Goal: Task Accomplishment & Management: Manage account settings

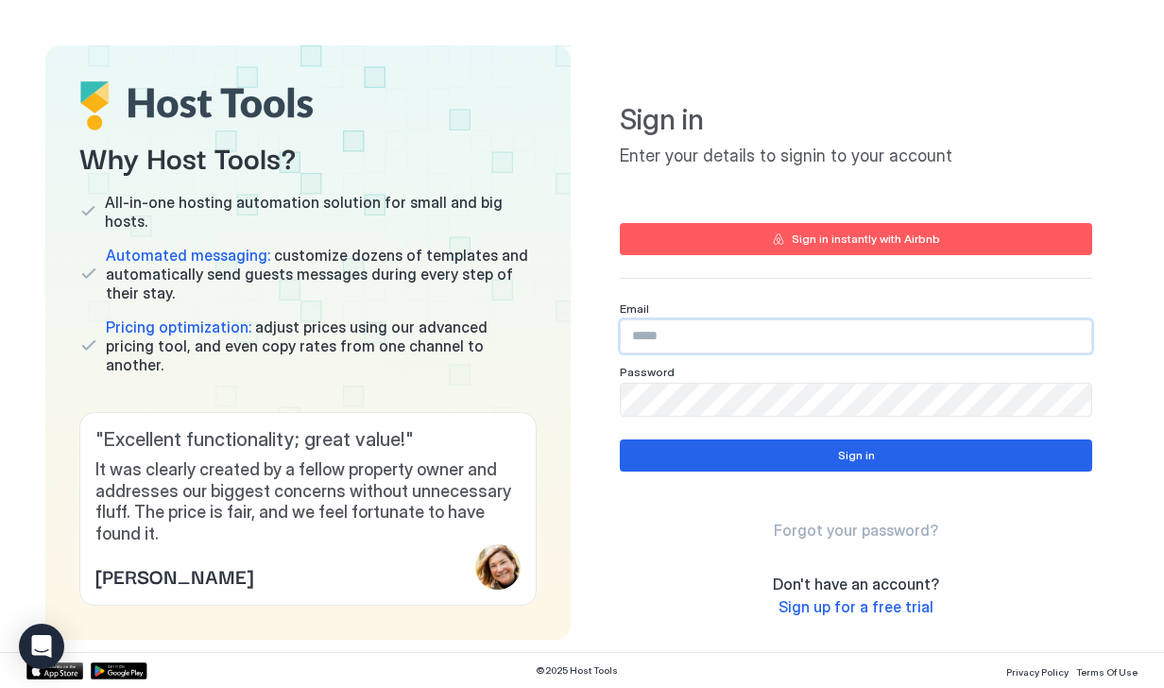
click at [641, 341] on input "Input Field" at bounding box center [856, 336] width 471 height 32
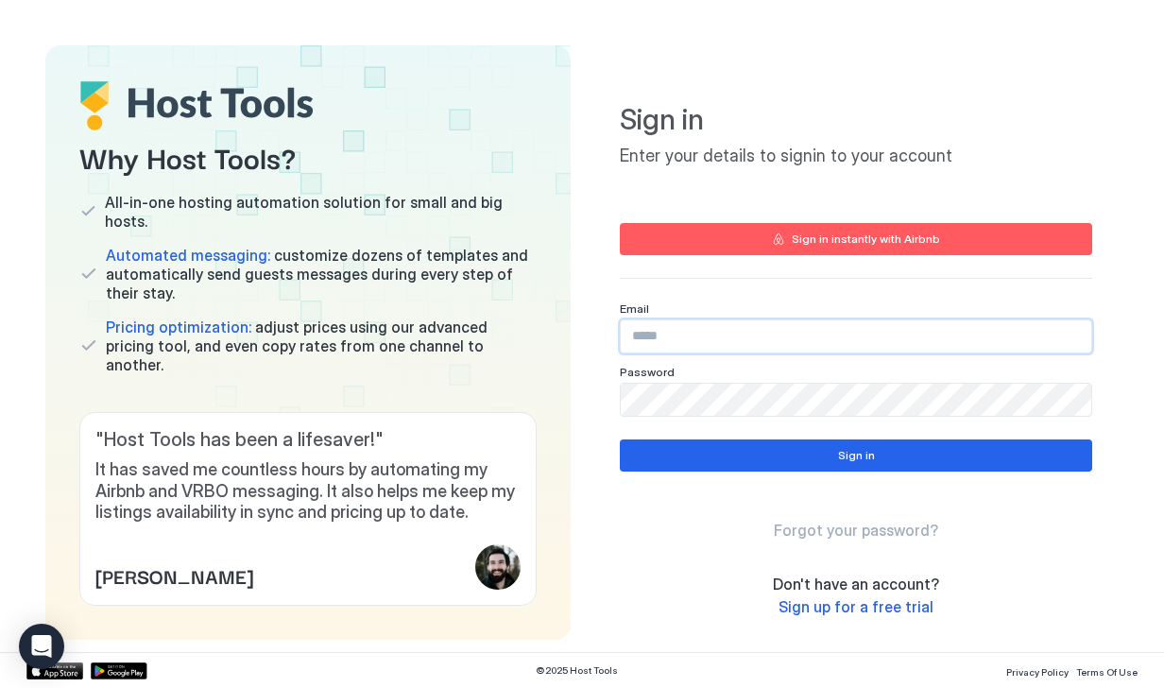
click at [640, 342] on input "Input Field" at bounding box center [856, 336] width 471 height 32
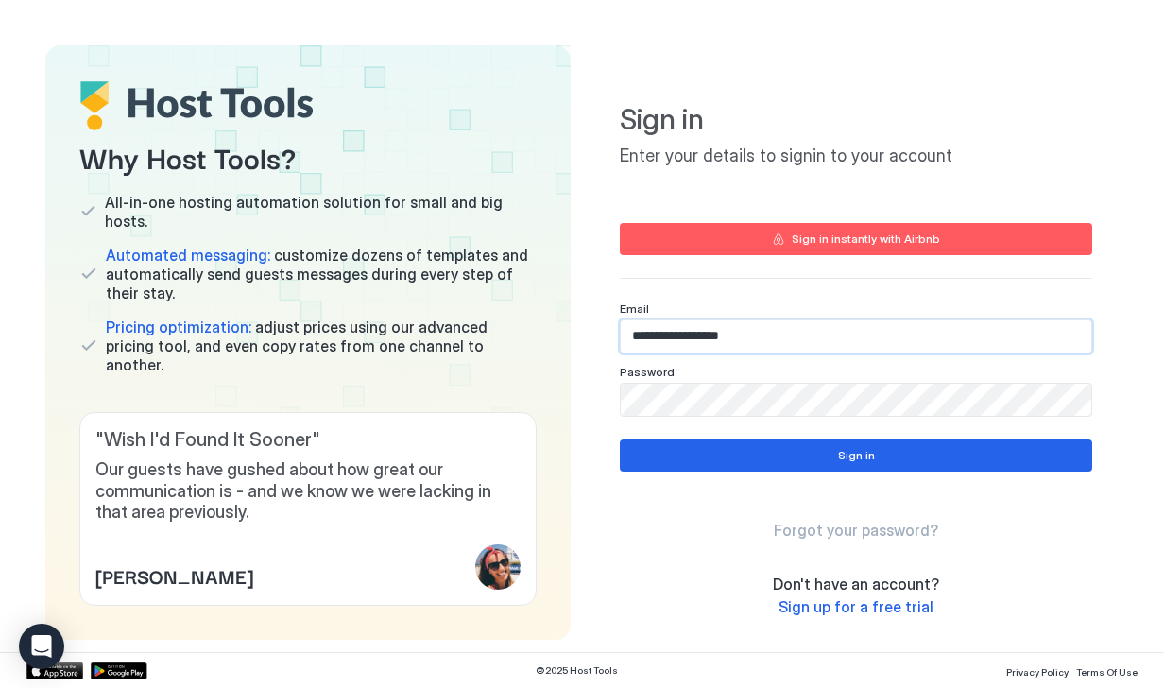
type input "**********"
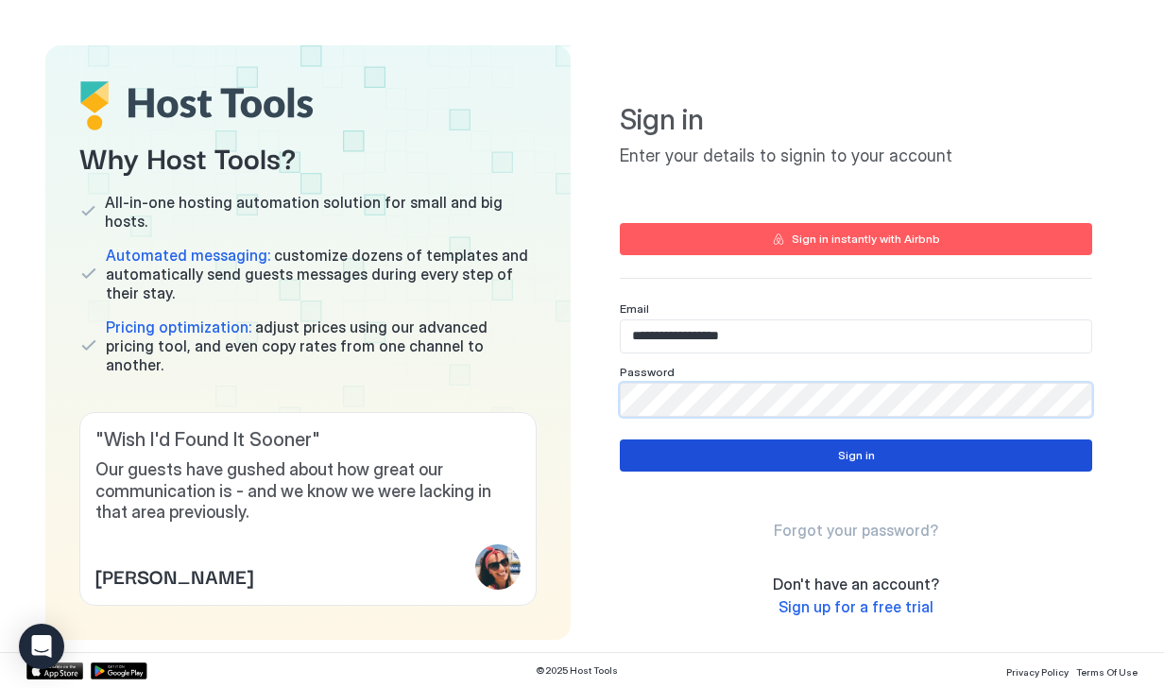
click at [909, 454] on button "Sign in" at bounding box center [856, 456] width 473 height 32
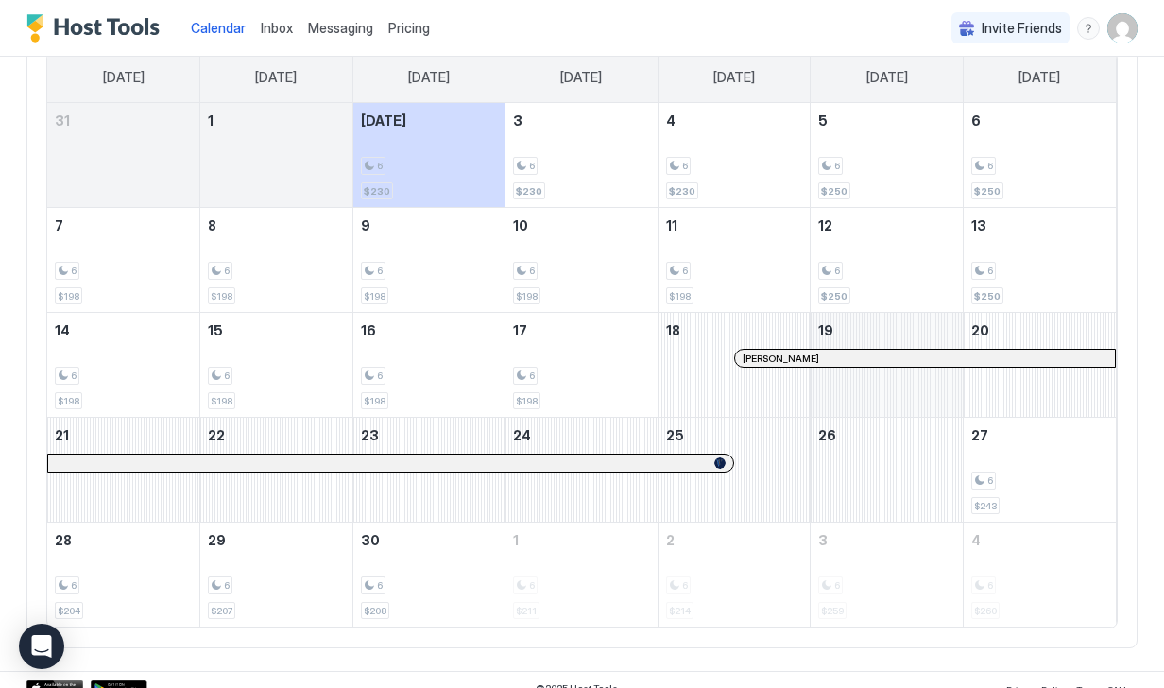
scroll to position [187, 0]
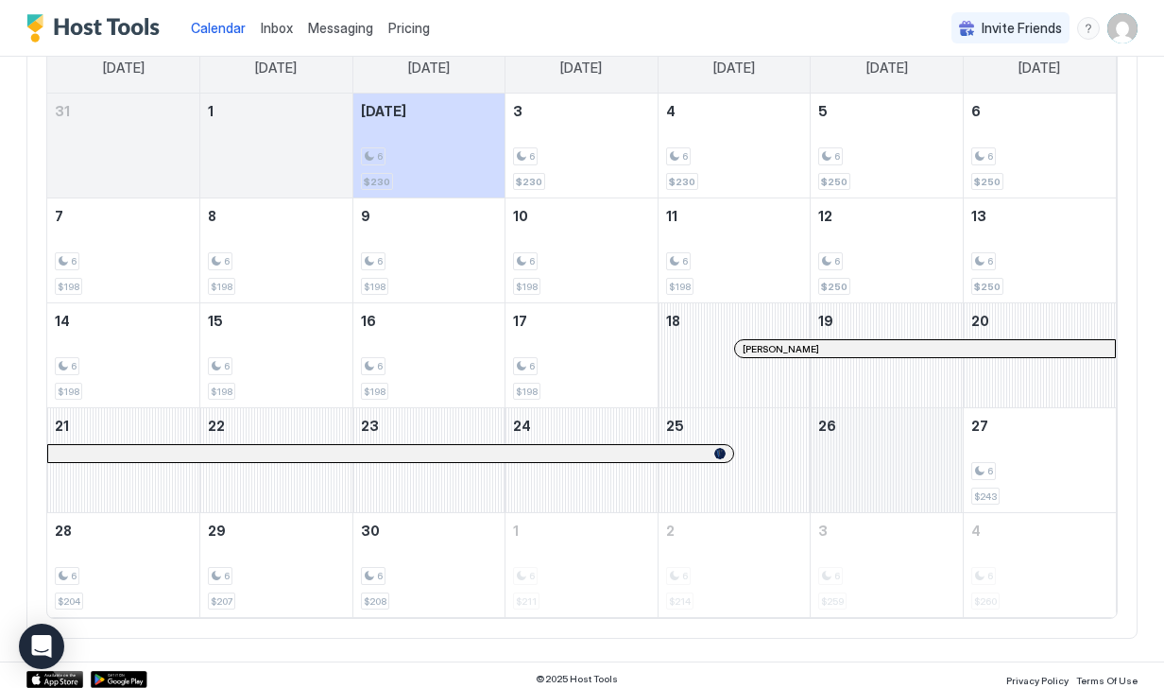
click at [856, 478] on div "September 26, 2025" at bounding box center [887, 460] width 152 height 104
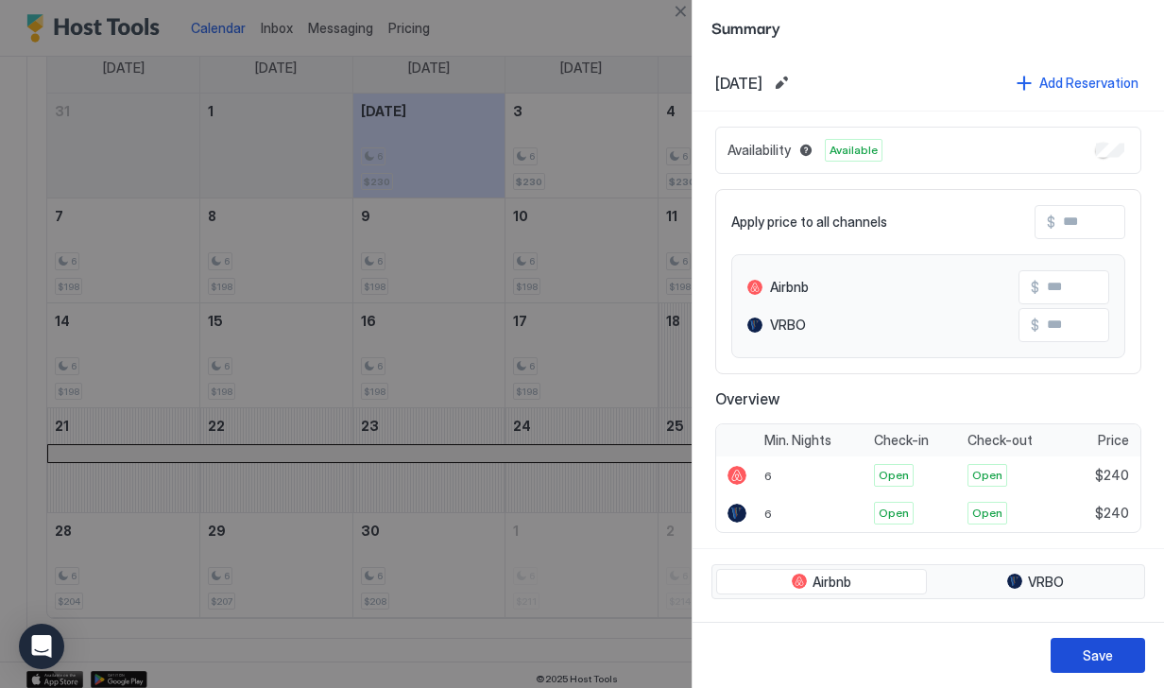
click at [1090, 661] on div "Save" at bounding box center [1098, 656] width 30 height 20
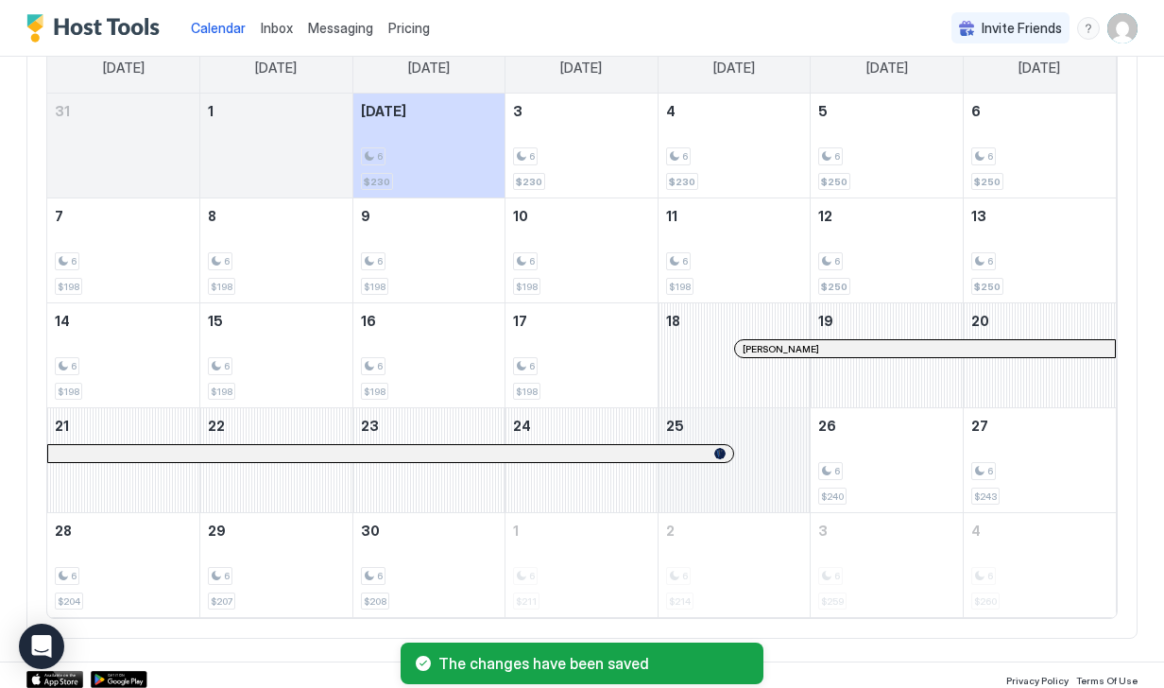
click at [793, 494] on div "September 25, 2025" at bounding box center [735, 460] width 152 height 104
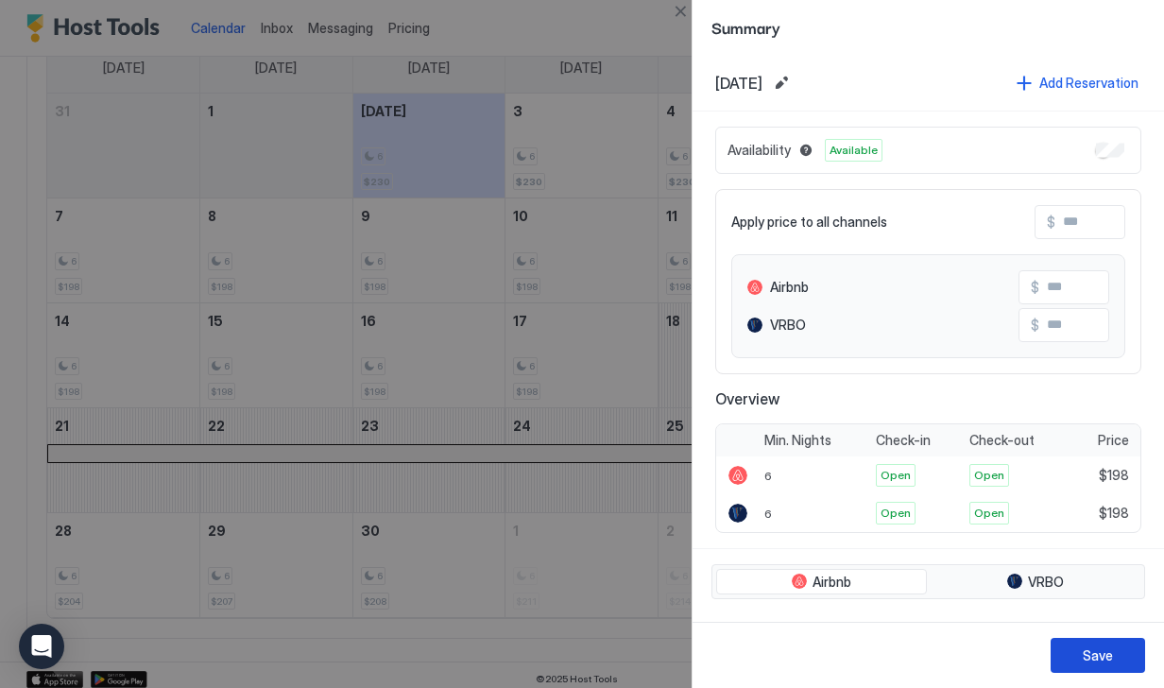
click at [1079, 660] on button "Save" at bounding box center [1098, 655] width 95 height 35
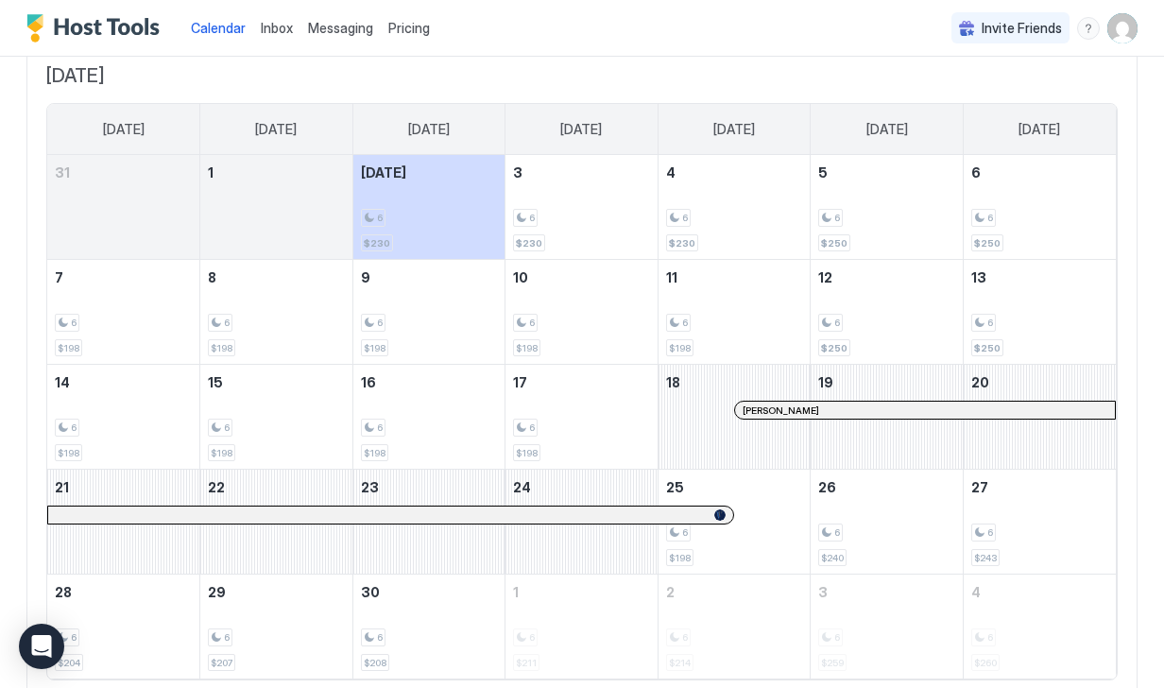
scroll to position [249, 0]
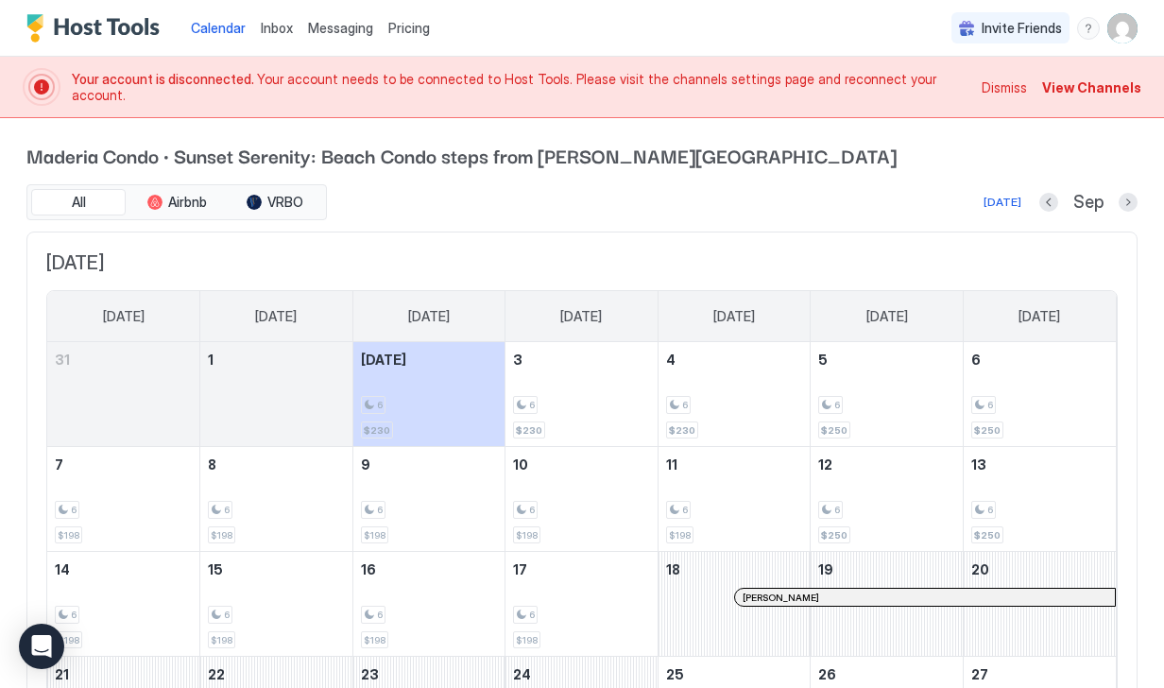
click at [1070, 96] on span "View Channels" at bounding box center [1092, 88] width 99 height 20
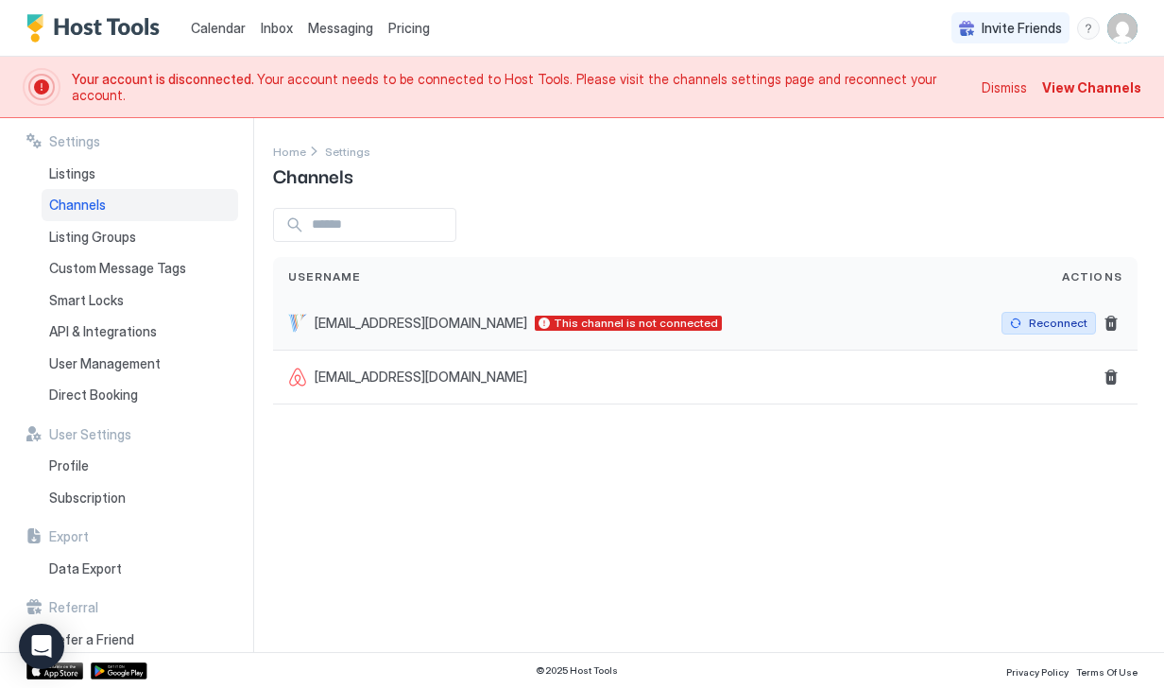
click at [1041, 322] on div "Reconnect" at bounding box center [1058, 323] width 59 height 17
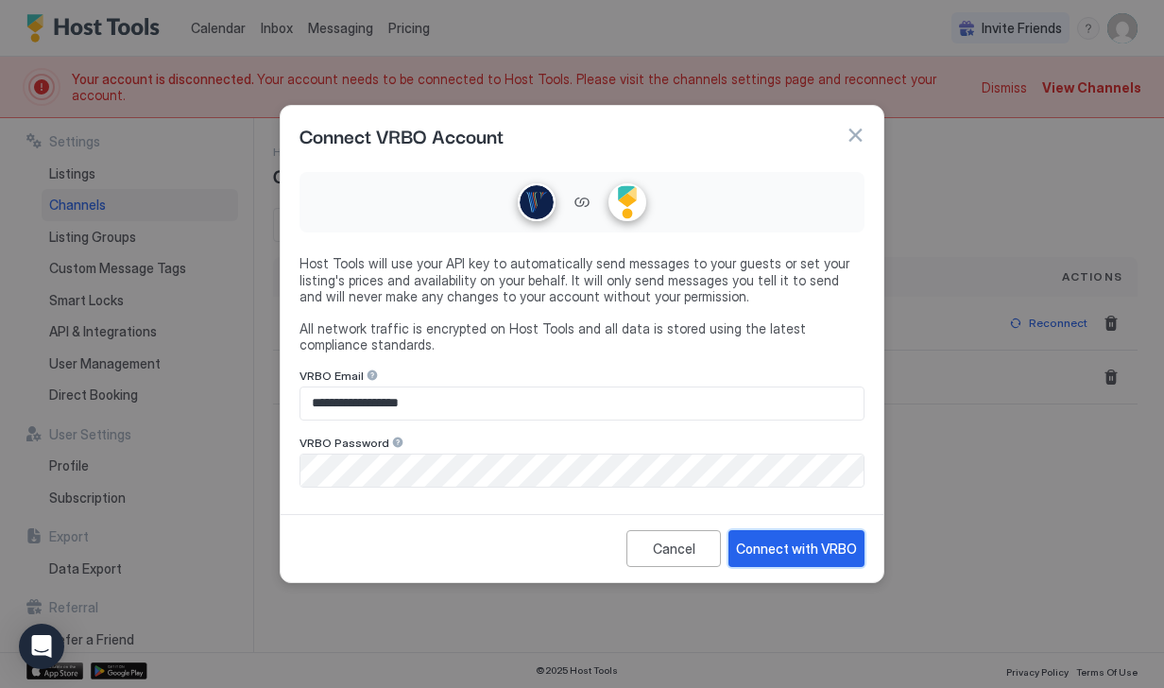
click at [800, 551] on div "Connect with VRBO" at bounding box center [796, 549] width 121 height 20
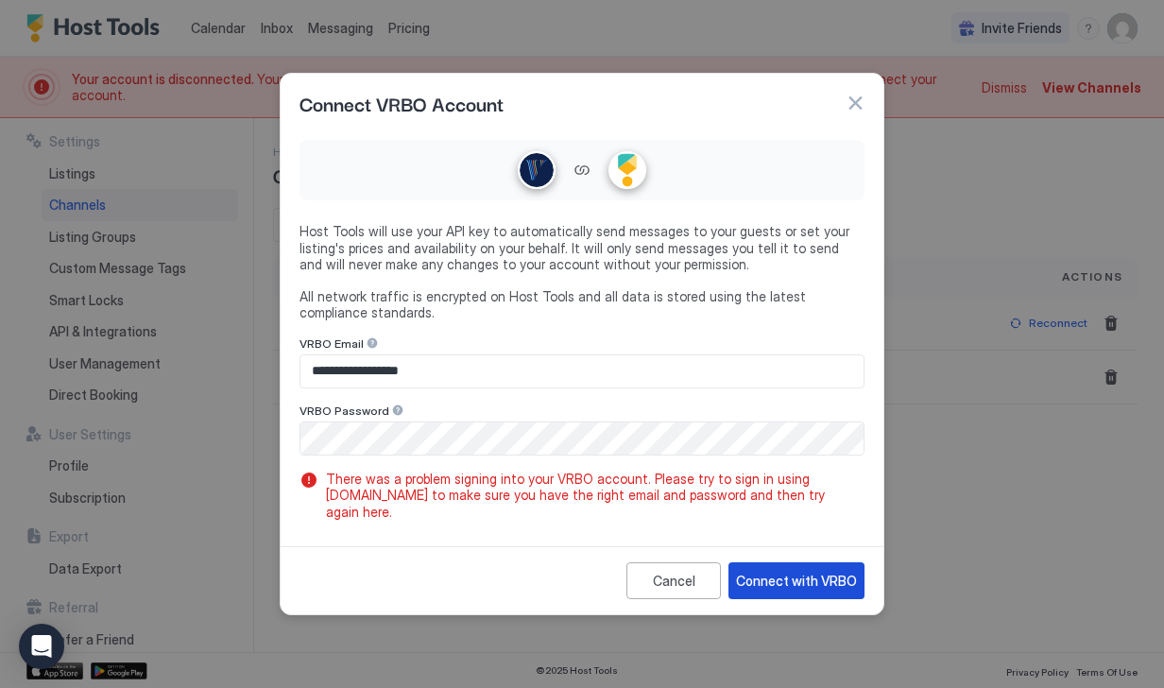
click at [776, 578] on div "Connect with VRBO" at bounding box center [796, 581] width 121 height 20
click at [836, 572] on div "Connect with VRBO" at bounding box center [796, 581] width 121 height 20
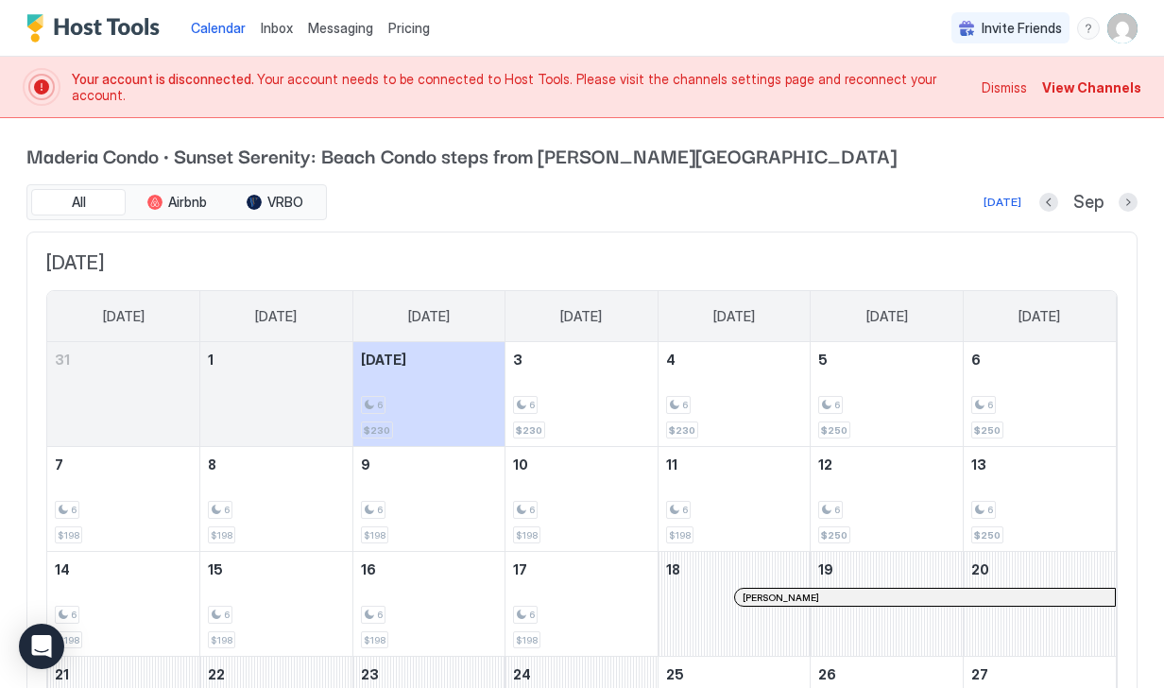
click at [1088, 88] on span "View Channels" at bounding box center [1092, 88] width 99 height 20
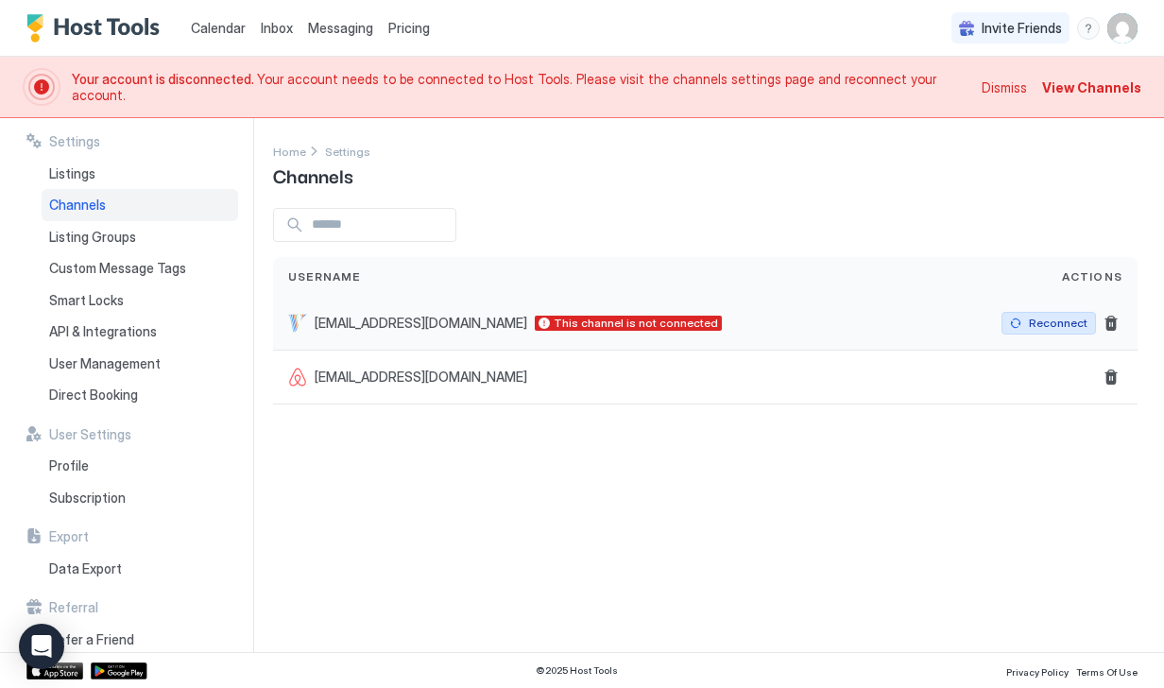
click at [1009, 325] on button "Reconnect" at bounding box center [1049, 323] width 95 height 23
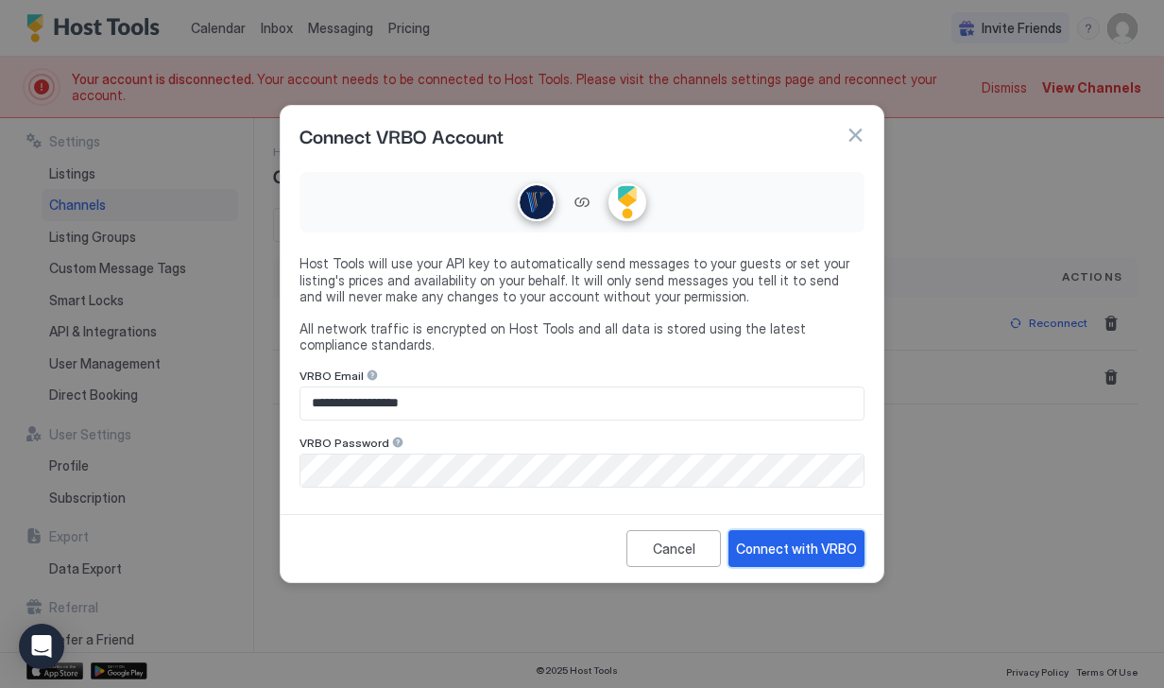
click at [808, 547] on div "Connect with VRBO" at bounding box center [796, 549] width 121 height 20
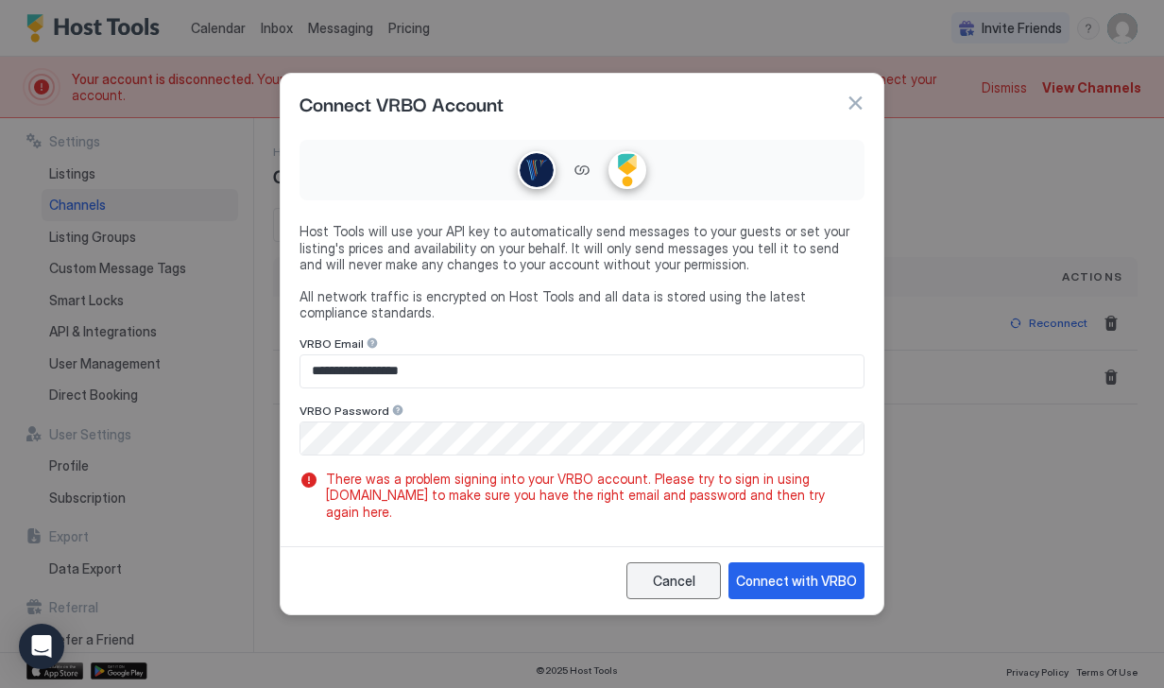
click at [677, 577] on div "Cancel" at bounding box center [674, 581] width 43 height 20
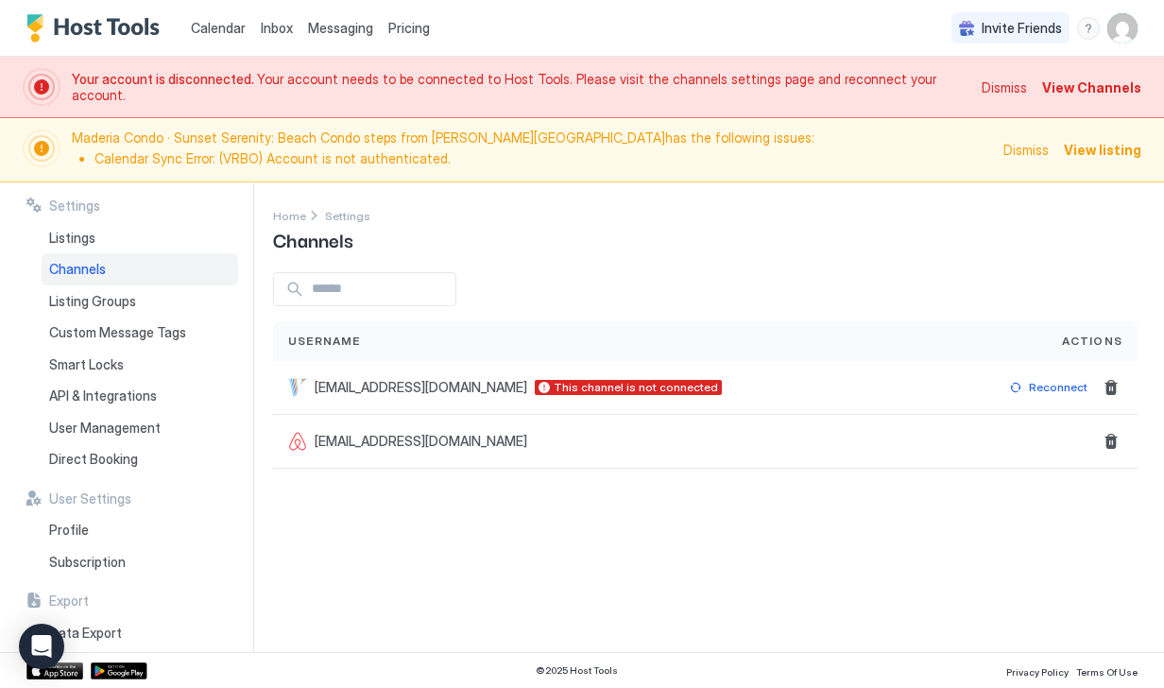
click at [1090, 155] on span "View listing" at bounding box center [1103, 150] width 78 height 20
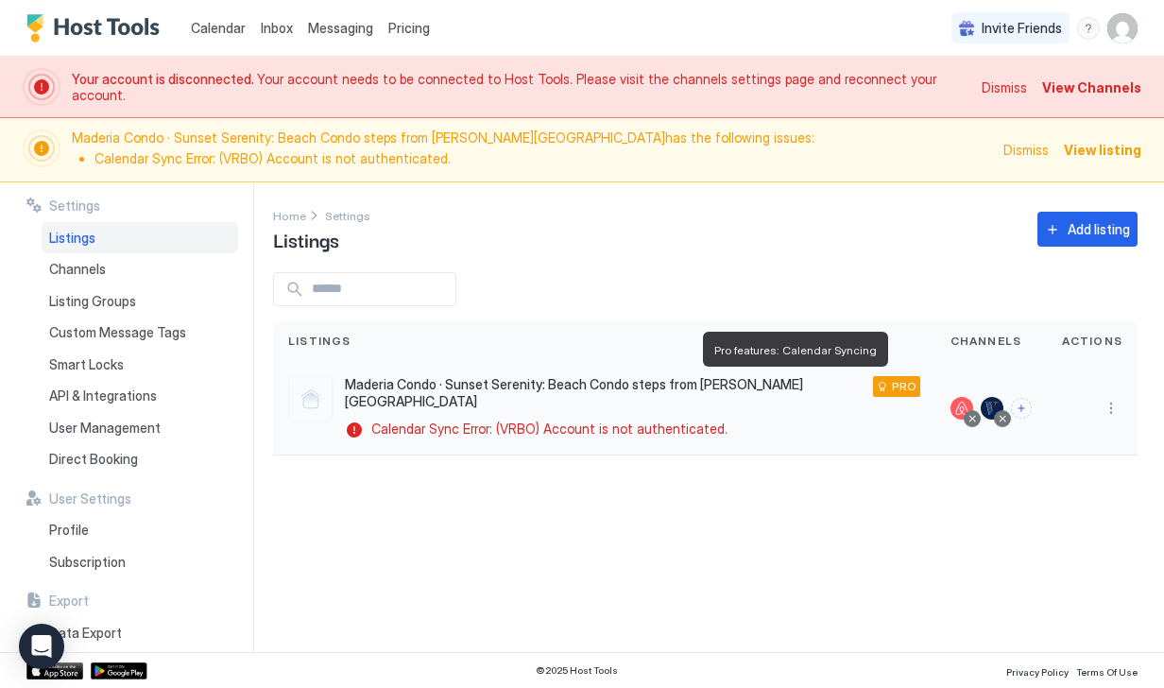
click at [892, 385] on span "PRO" at bounding box center [904, 386] width 25 height 17
click at [1091, 89] on span "View Channels" at bounding box center [1092, 88] width 99 height 20
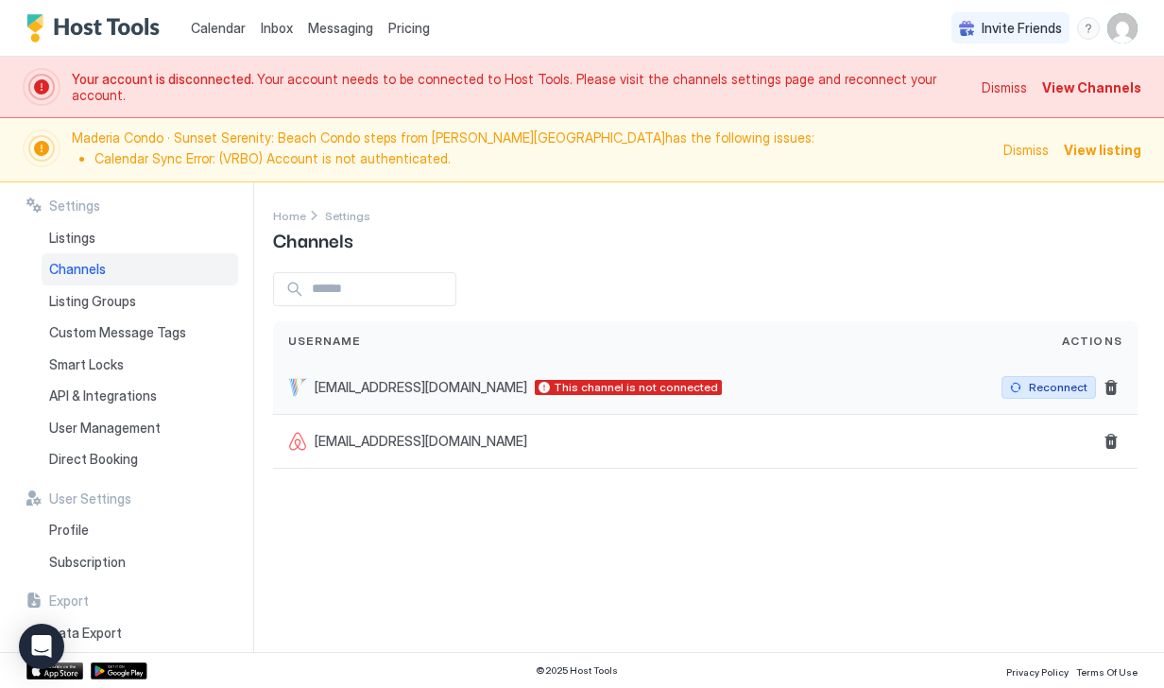
click at [1018, 384] on button "Reconnect" at bounding box center [1049, 387] width 95 height 23
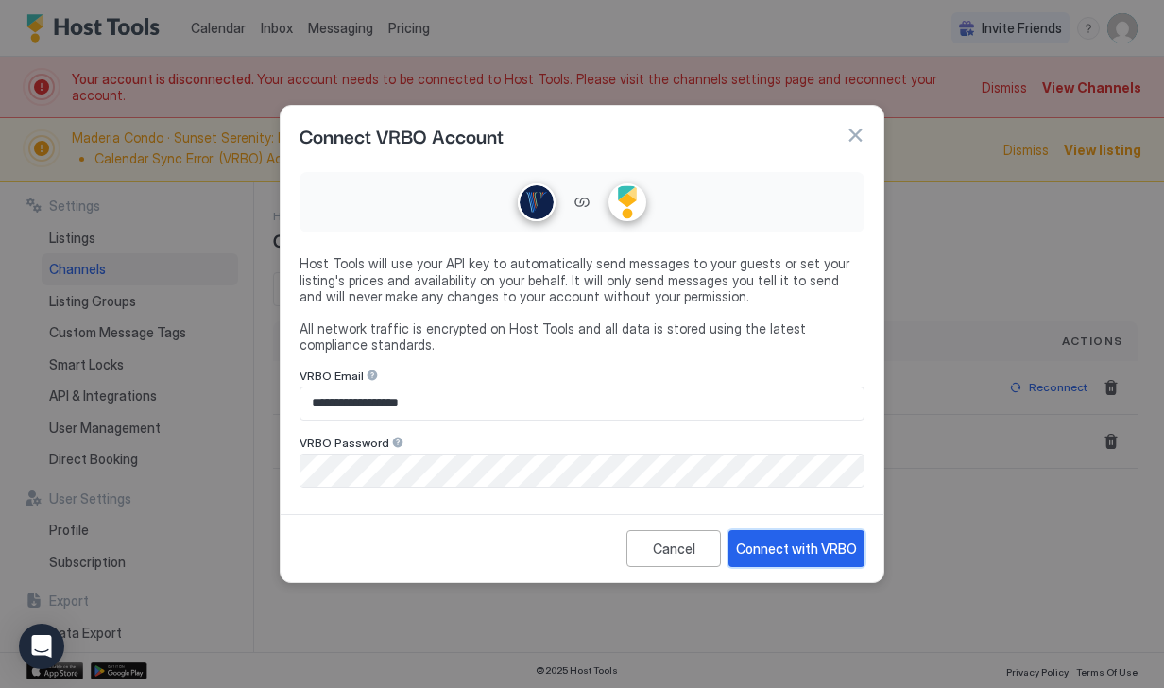
click at [782, 547] on div "Connect with VRBO" at bounding box center [796, 549] width 121 height 20
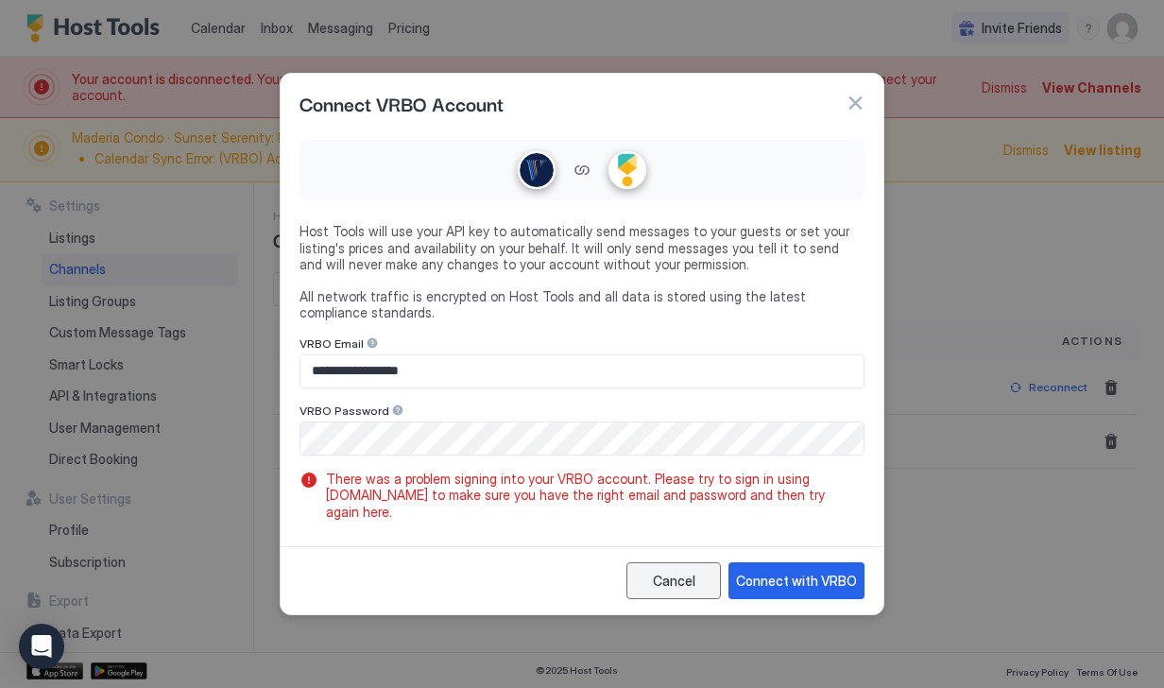
click at [666, 576] on div "Cancel" at bounding box center [674, 581] width 43 height 20
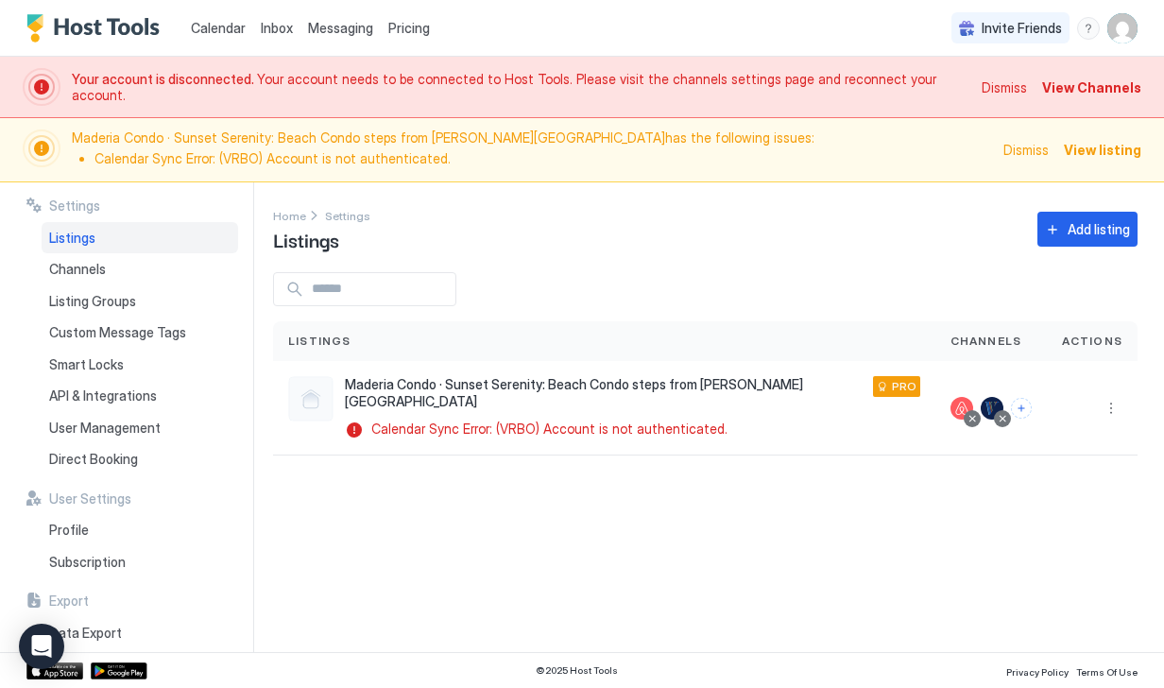
click at [78, 209] on span "Settings" at bounding box center [74, 206] width 51 height 17
click at [82, 397] on span "API & Integrations" at bounding box center [103, 396] width 108 height 17
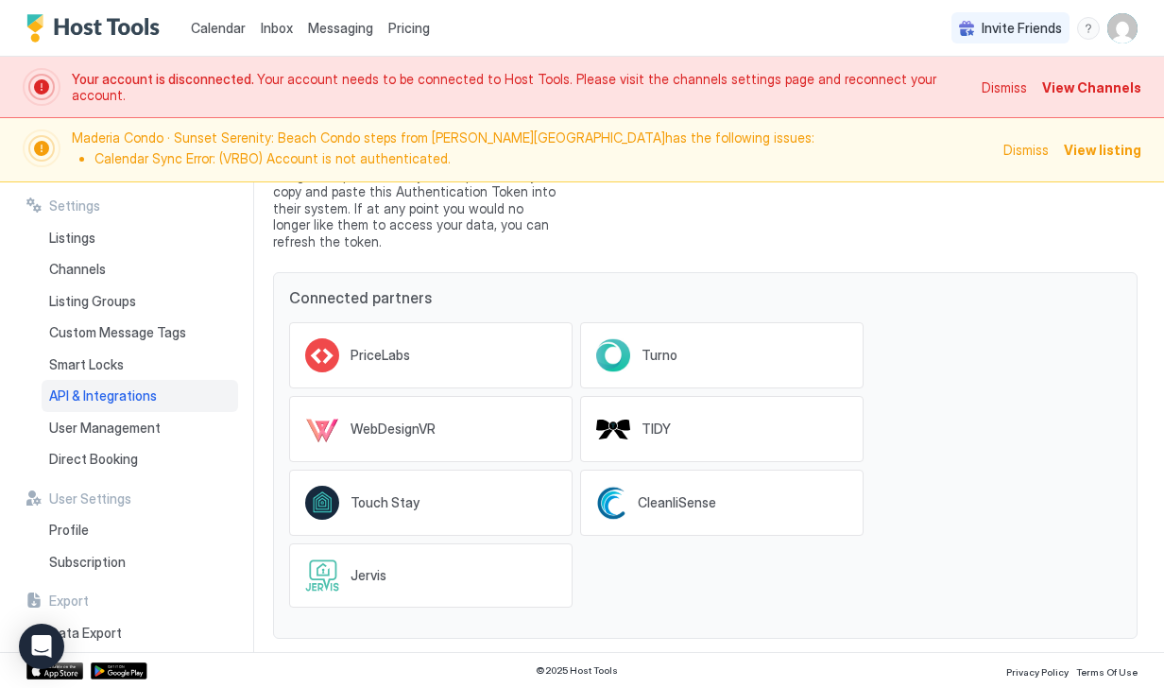
scroll to position [174, 0]
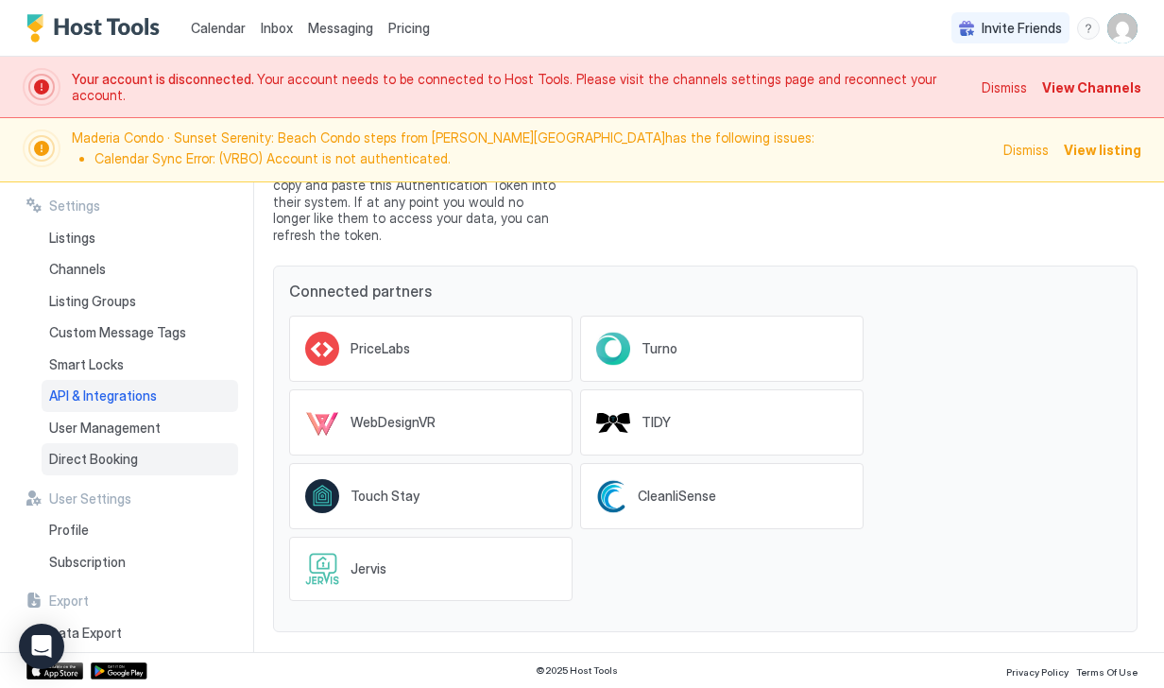
click at [140, 461] on div "Direct Booking" at bounding box center [140, 459] width 197 height 32
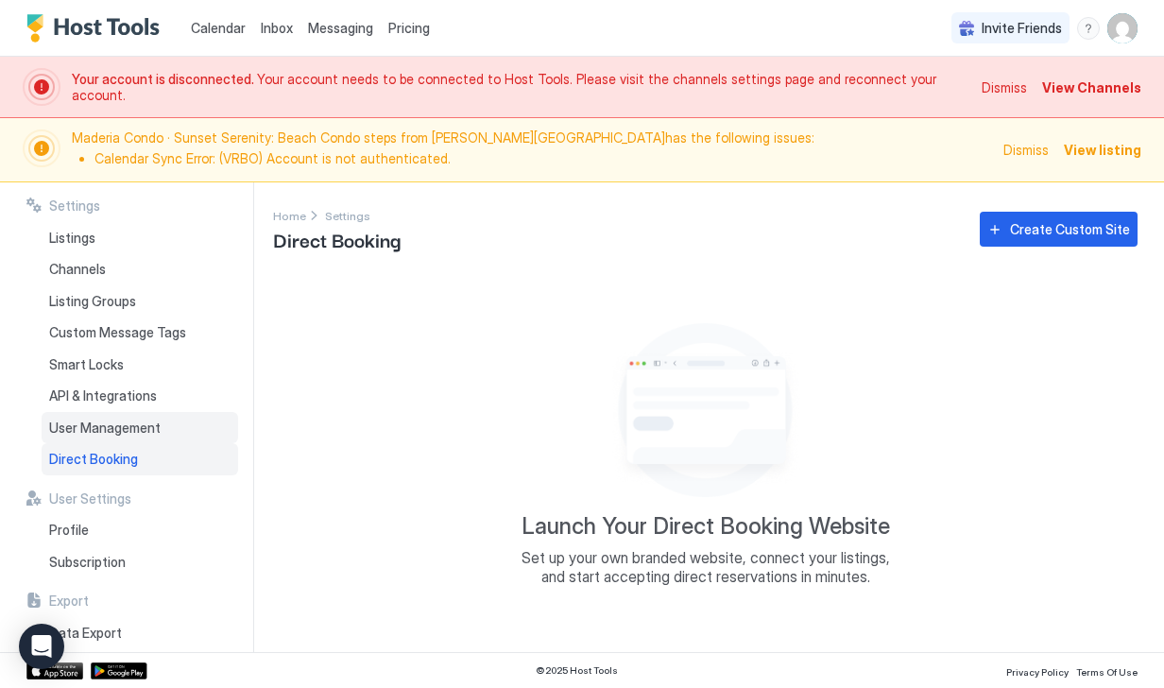
click at [130, 431] on span "User Management" at bounding box center [105, 428] width 112 height 17
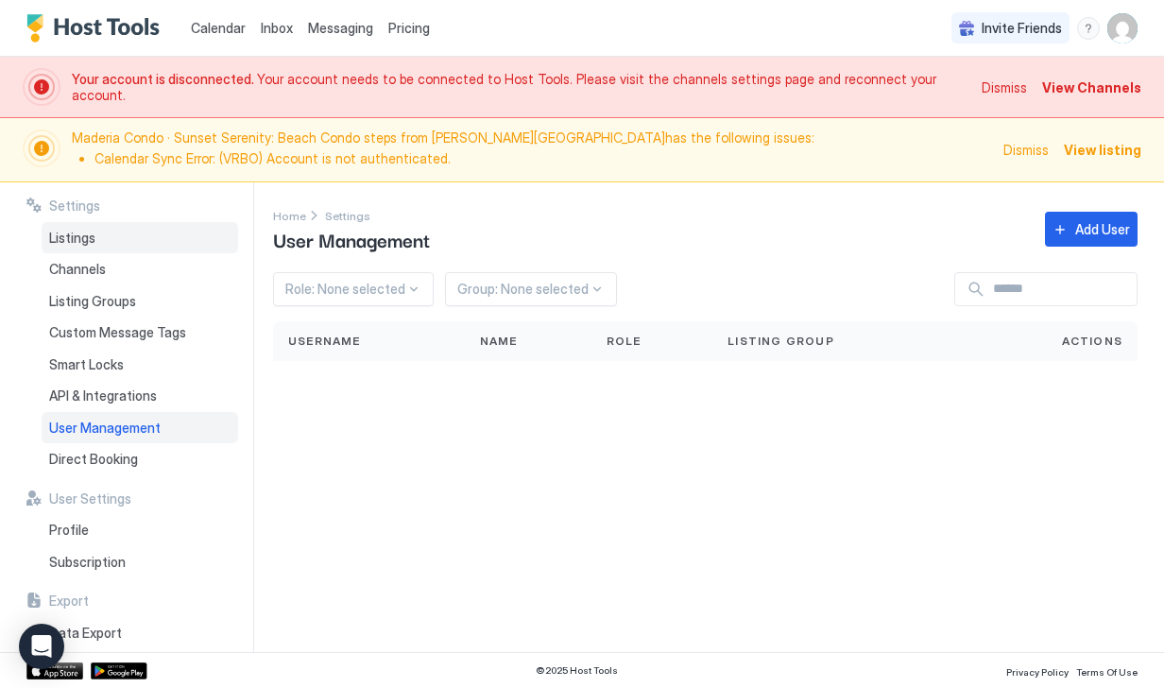
click at [84, 233] on span "Listings" at bounding box center [72, 238] width 46 height 17
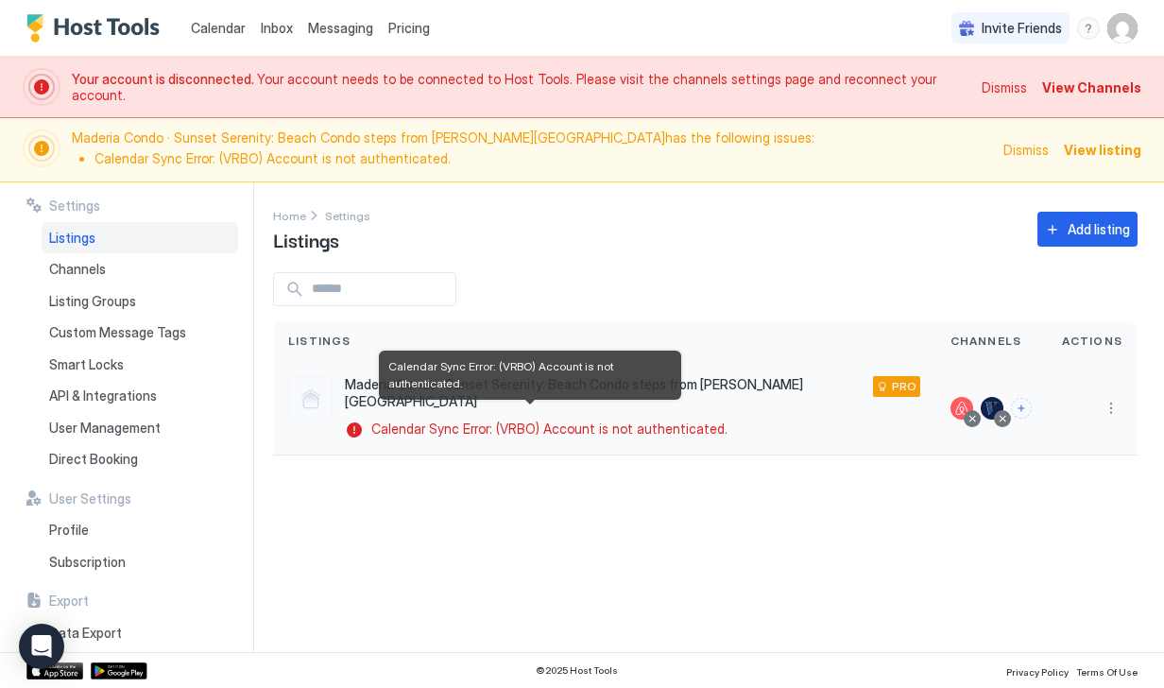
click at [364, 421] on div "Calendar Sync Error: (VRBO) Account is not authenticated." at bounding box center [540, 430] width 390 height 19
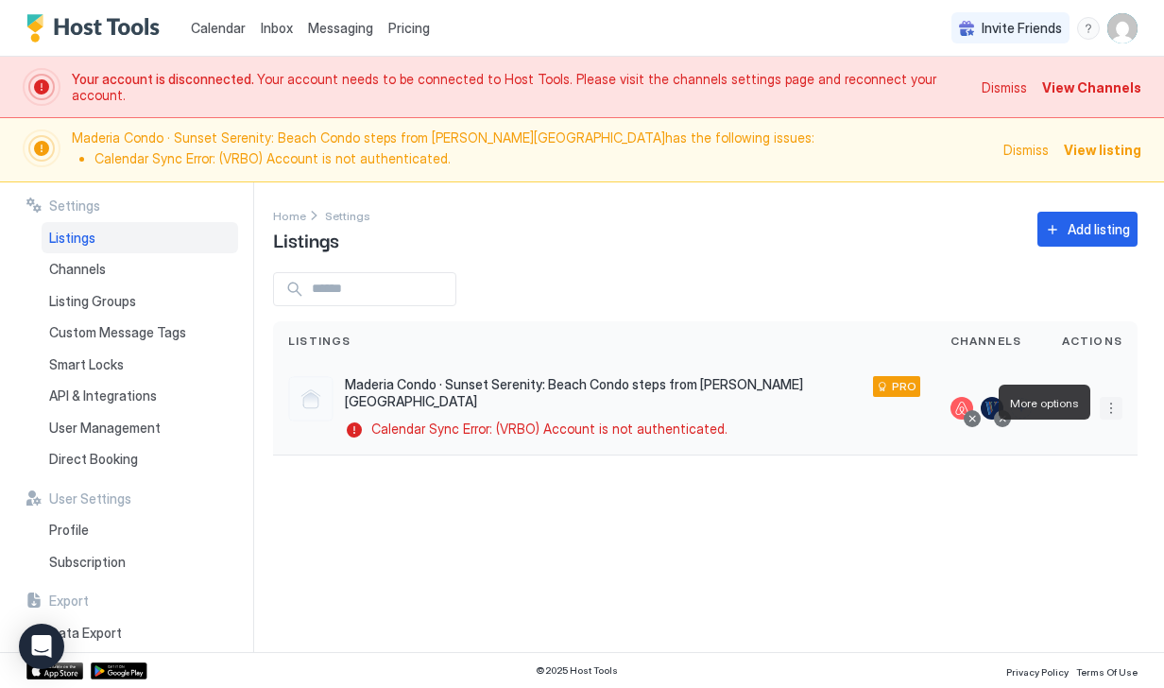
click at [1114, 410] on button "More options" at bounding box center [1111, 408] width 23 height 23
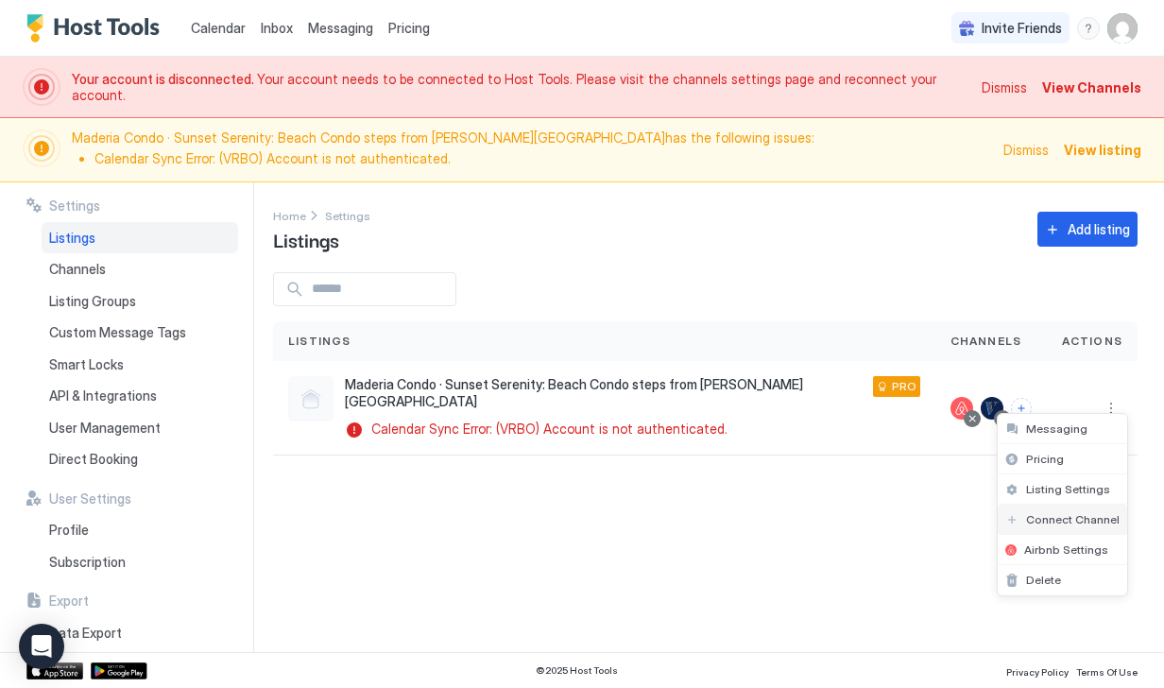
click at [1098, 521] on span "Connect Channel" at bounding box center [1073, 519] width 94 height 14
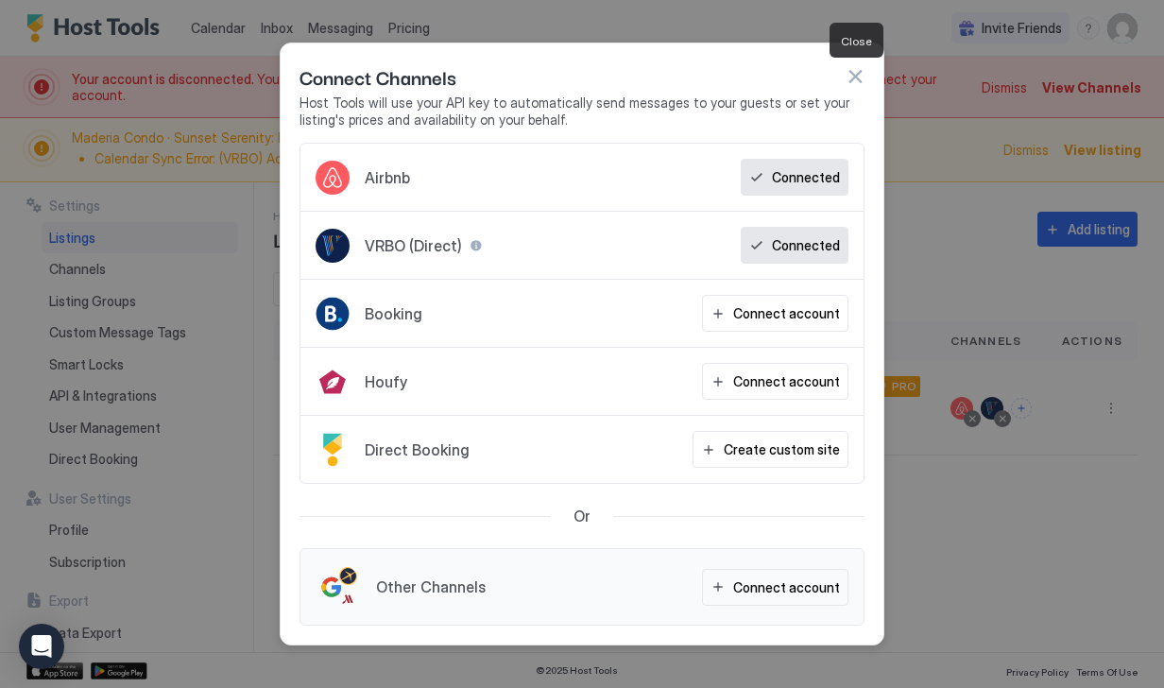
click at [860, 76] on button "button" at bounding box center [855, 76] width 19 height 19
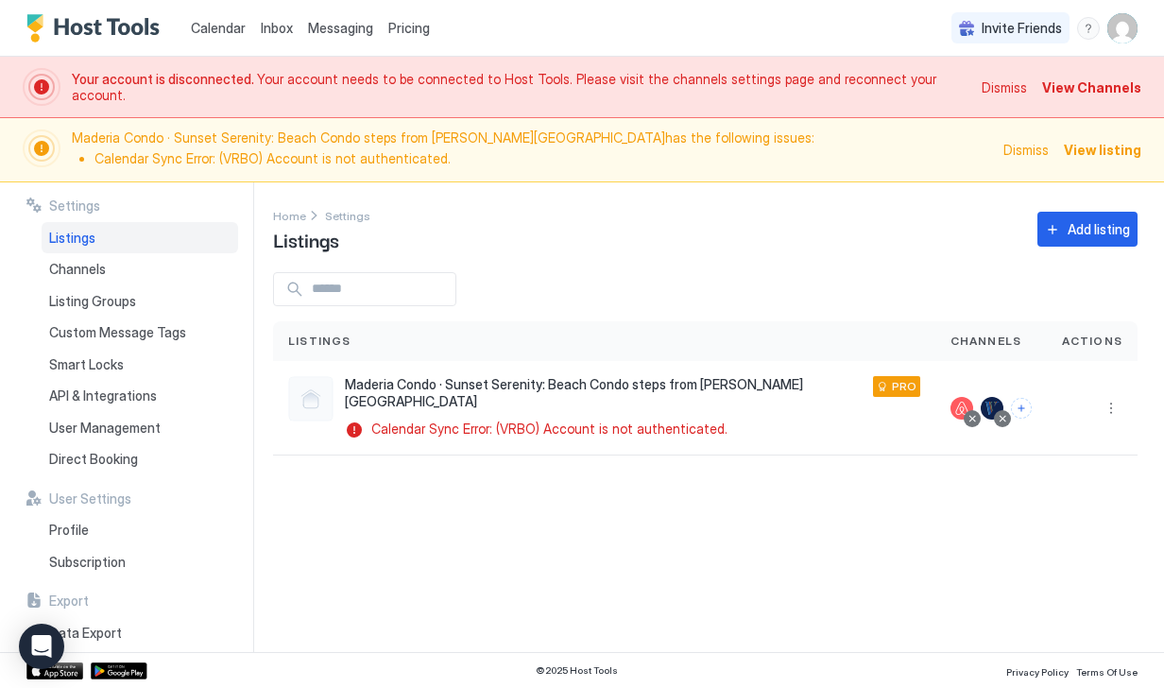
click at [1069, 85] on span "View Channels" at bounding box center [1092, 88] width 99 height 20
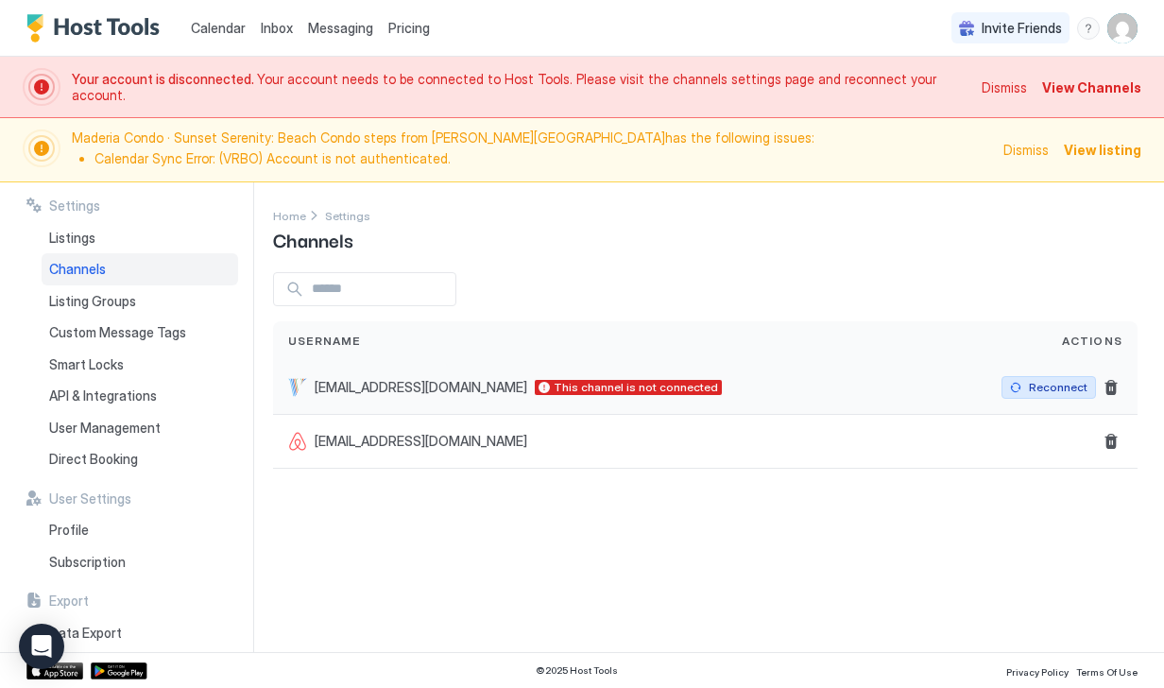
click at [1012, 388] on button "Reconnect" at bounding box center [1049, 387] width 95 height 23
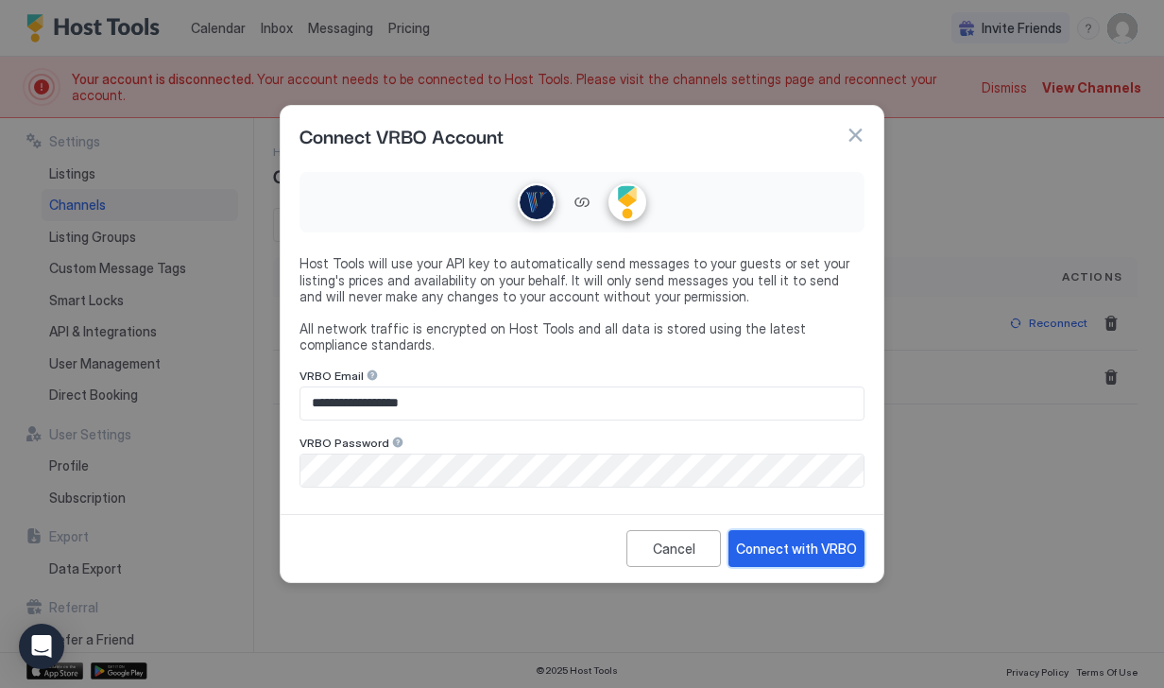
click at [785, 551] on div "Connect with VRBO" at bounding box center [796, 549] width 121 height 20
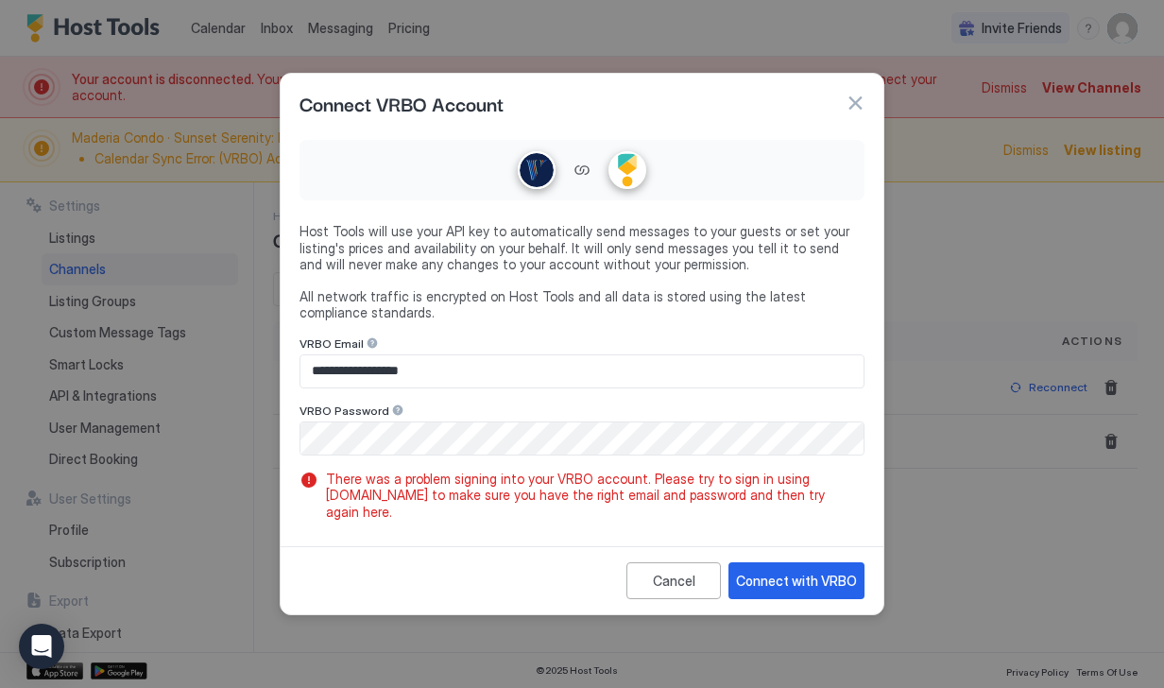
click at [855, 112] on button "button" at bounding box center [855, 103] width 19 height 19
